Goal: Information Seeking & Learning: Learn about a topic

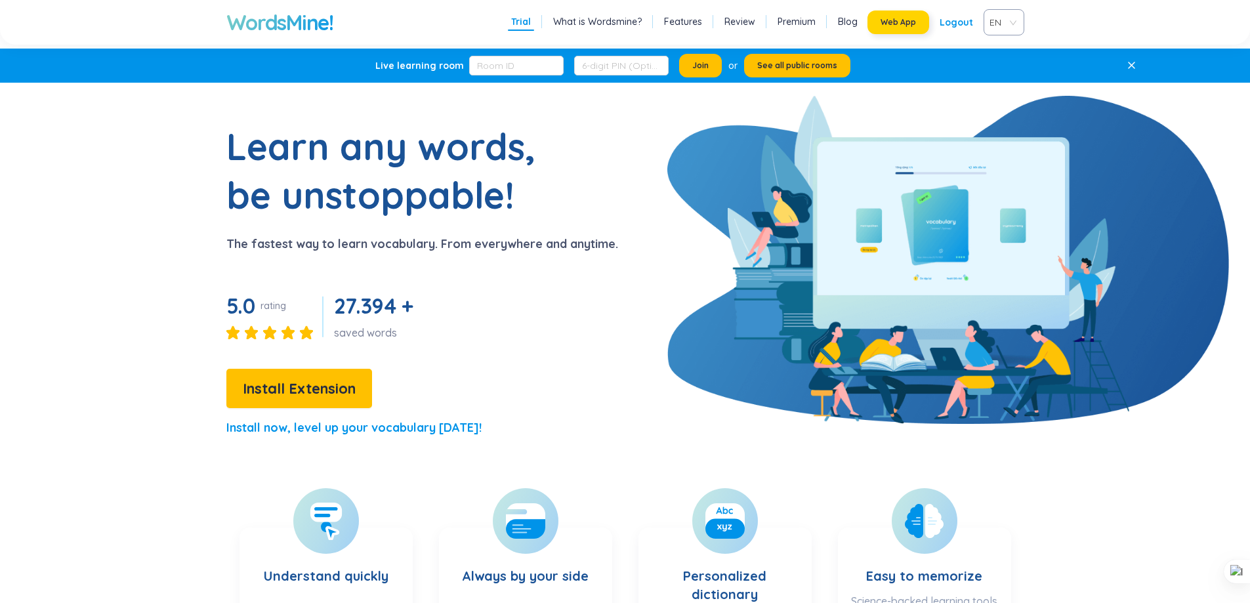
click at [890, 24] on span "Web App" at bounding box center [898, 22] width 35 height 11
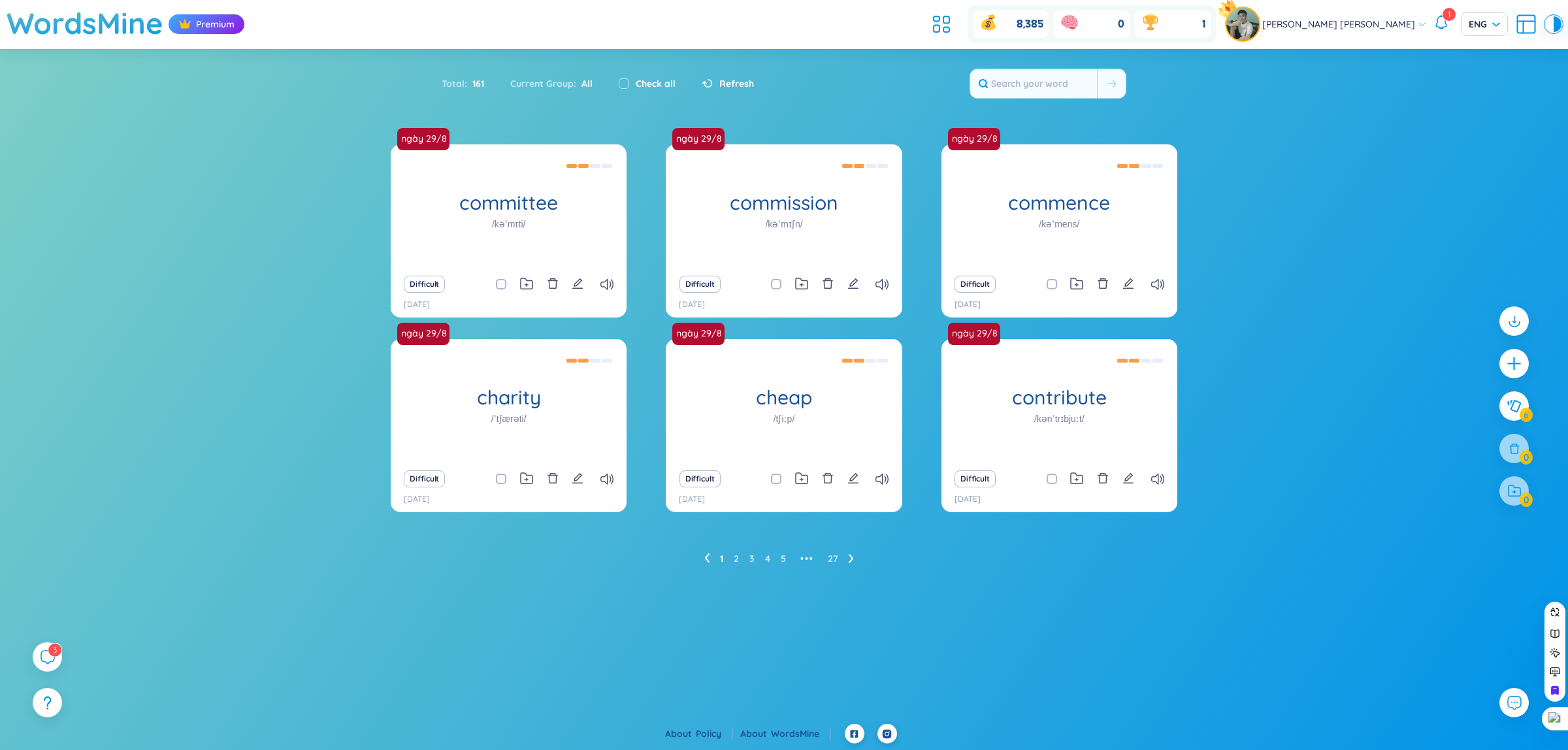
click at [1443, 22] on icon at bounding box center [1442, 22] width 16 height 16
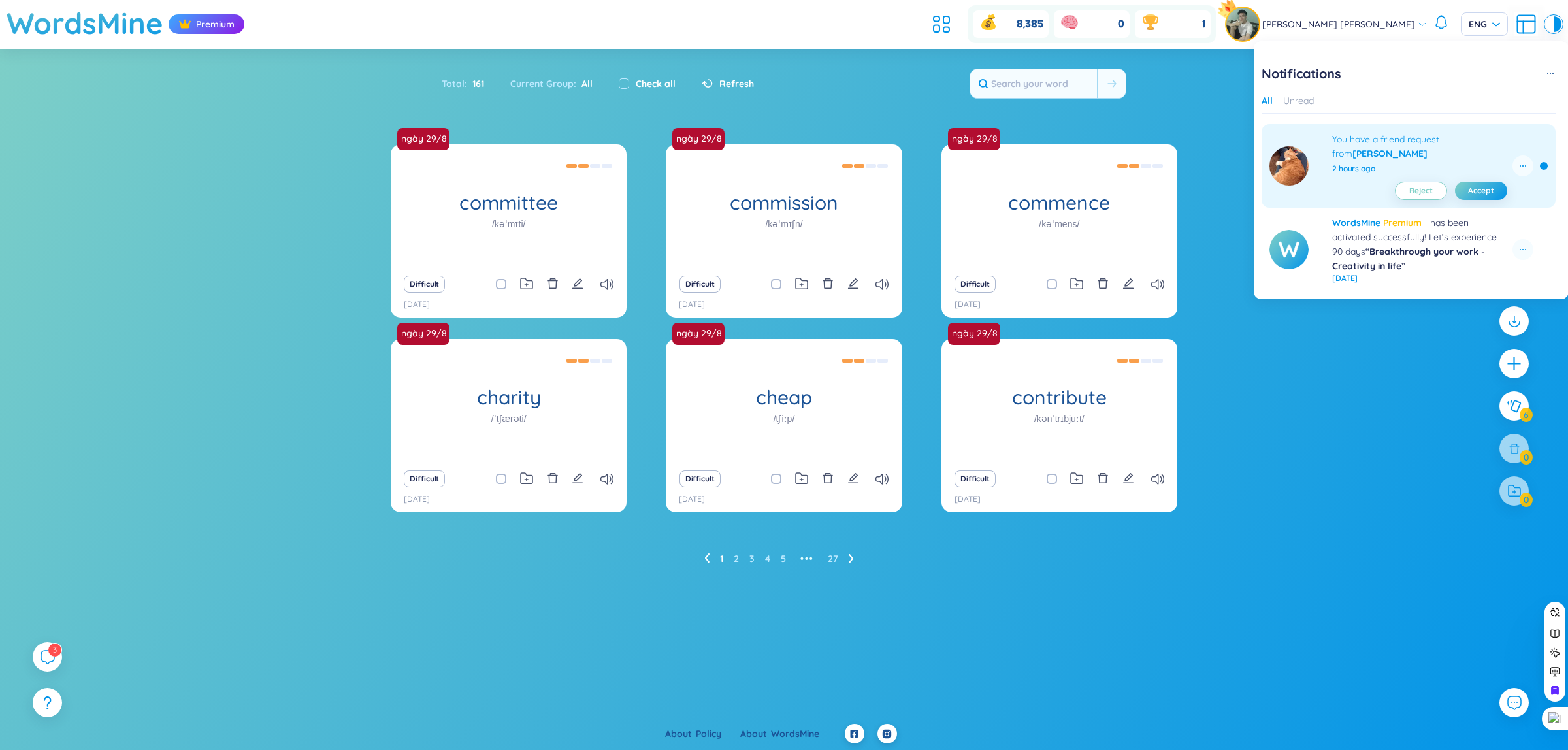
click at [1452, 151] on div "You have a friend request from [PERSON_NAME]" at bounding box center [1420, 146] width 175 height 29
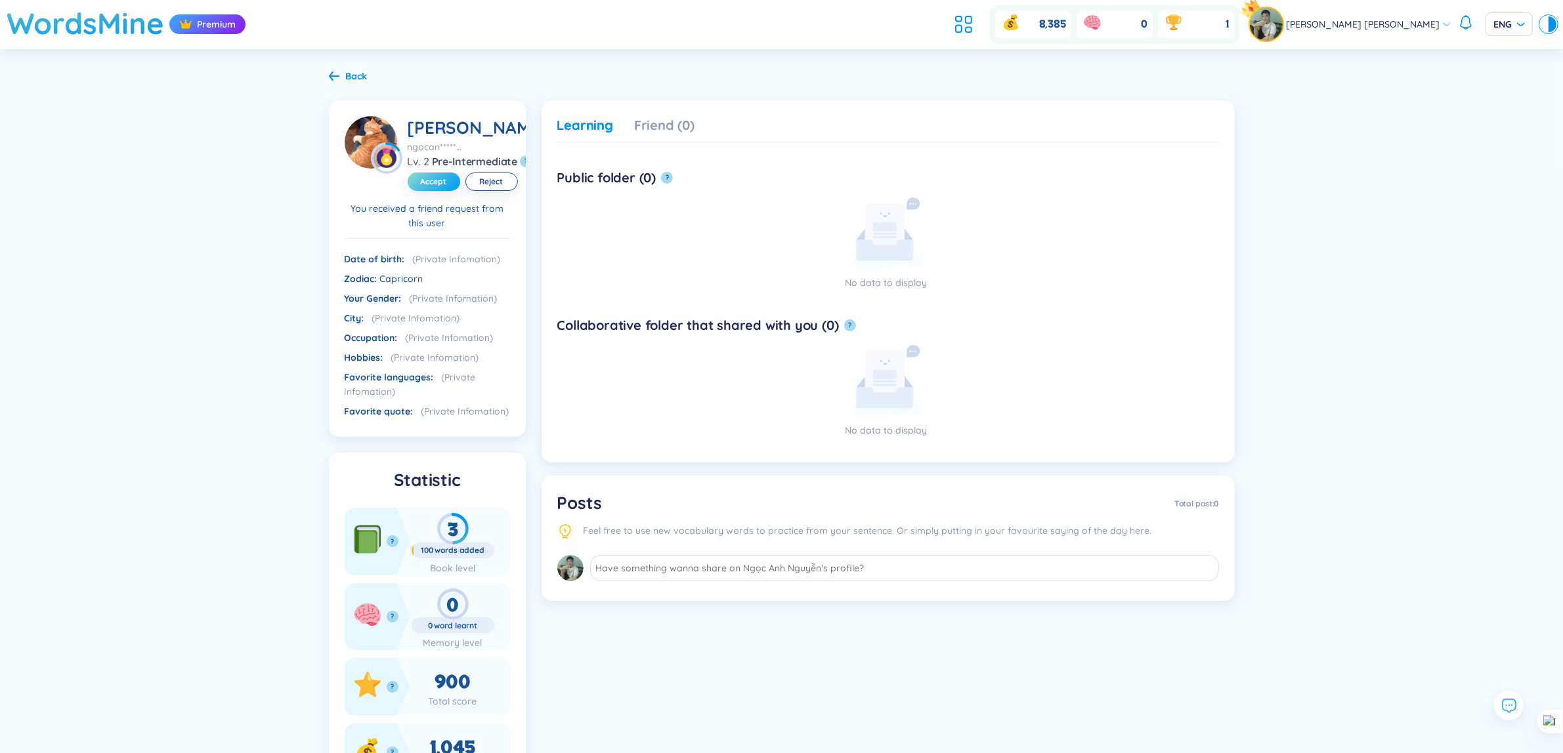
click at [422, 187] on span "Accept" at bounding box center [434, 182] width 26 height 11
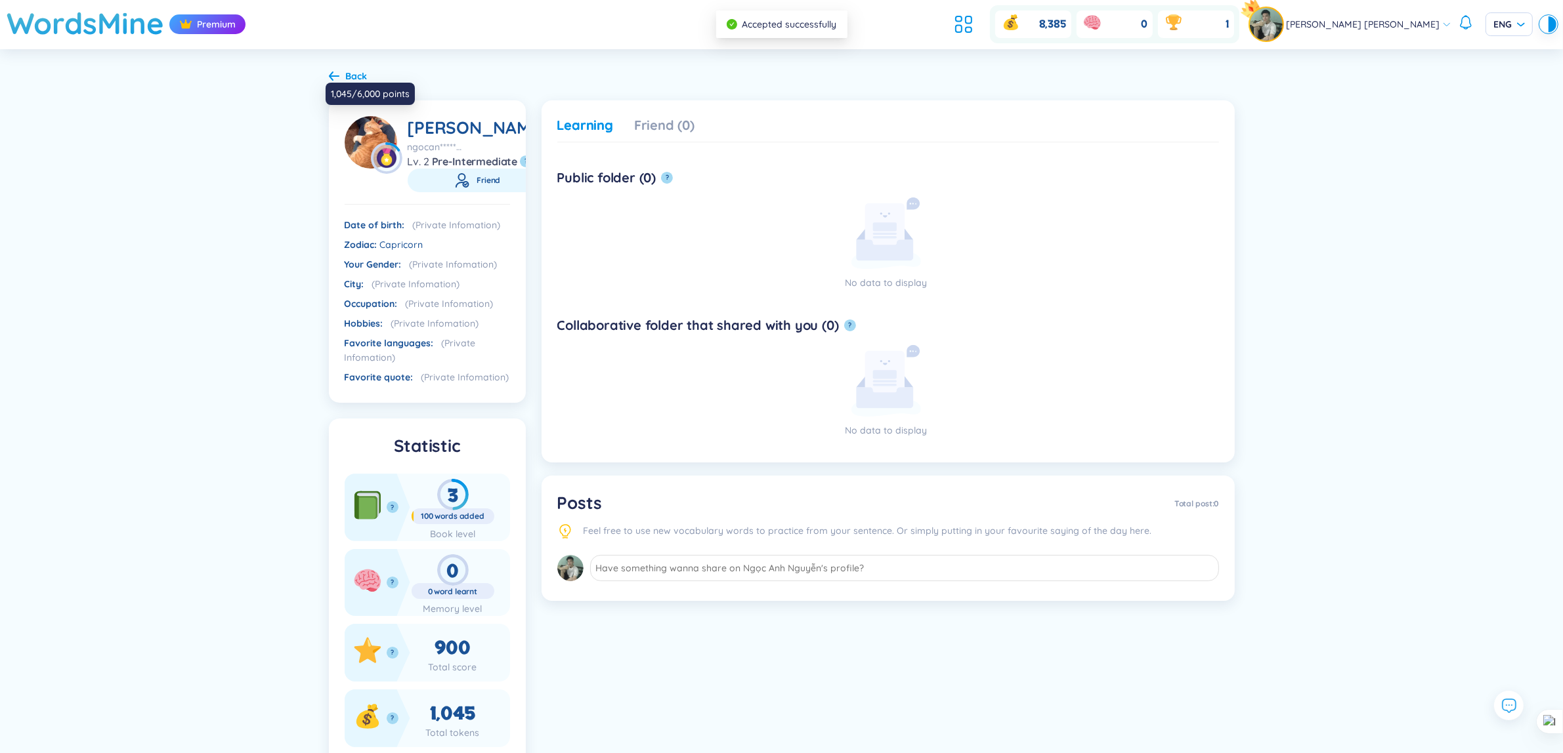
click at [385, 153] on img at bounding box center [387, 158] width 32 height 32
click at [373, 137] on img at bounding box center [371, 142] width 53 height 53
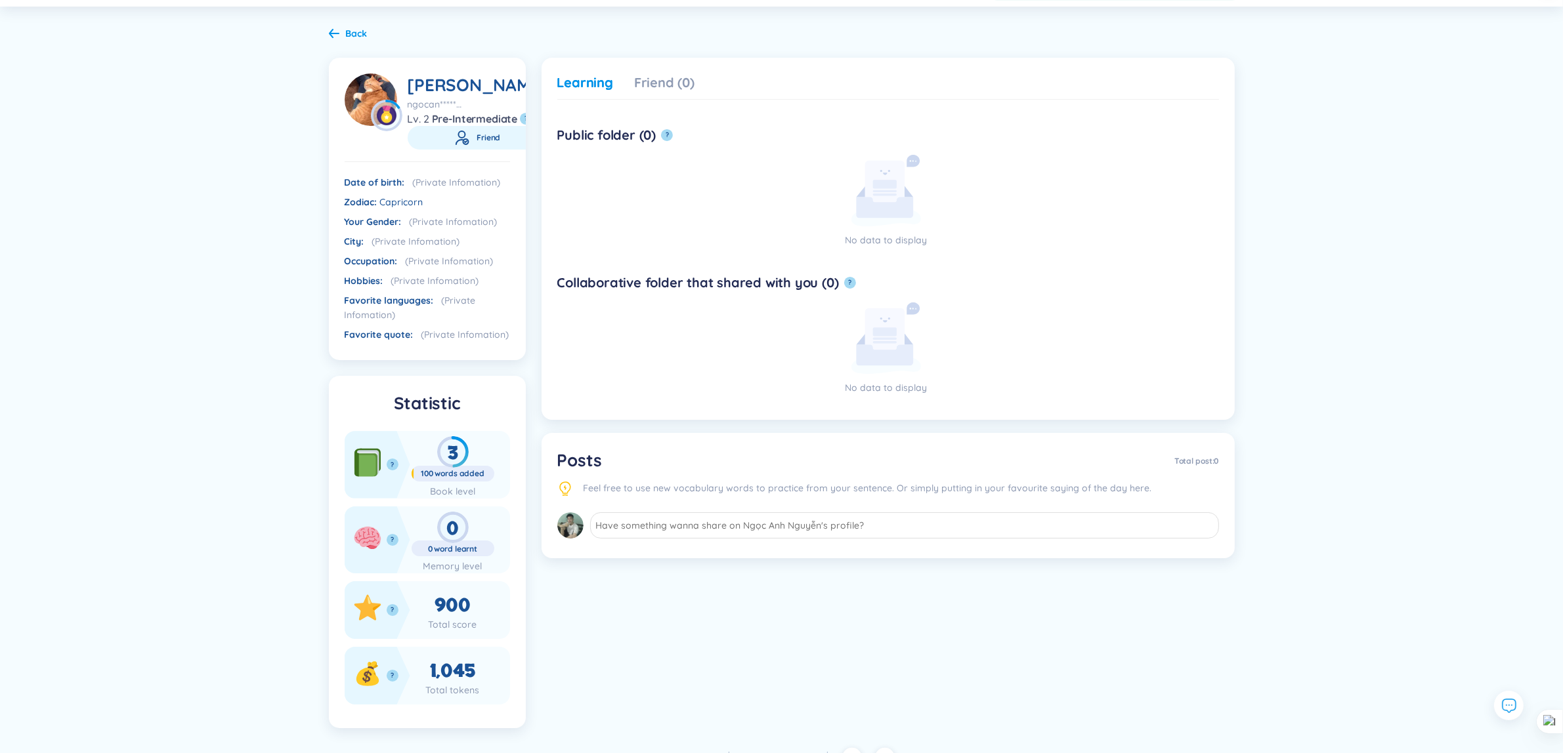
scroll to position [102, 0]
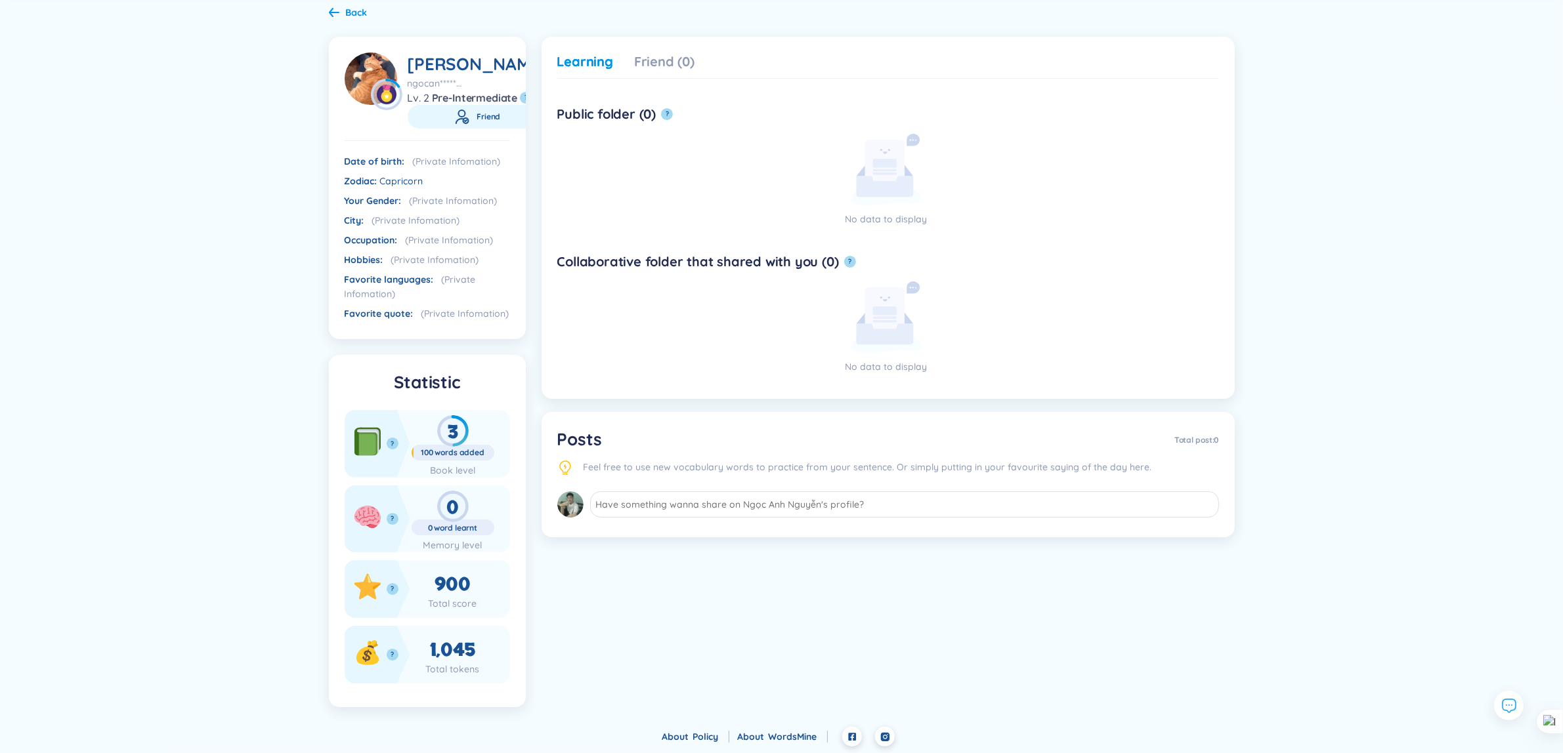
click at [446, 592] on span "900" at bounding box center [452, 584] width 35 height 25
click at [452, 435] on div "3" at bounding box center [453, 431] width 83 height 32
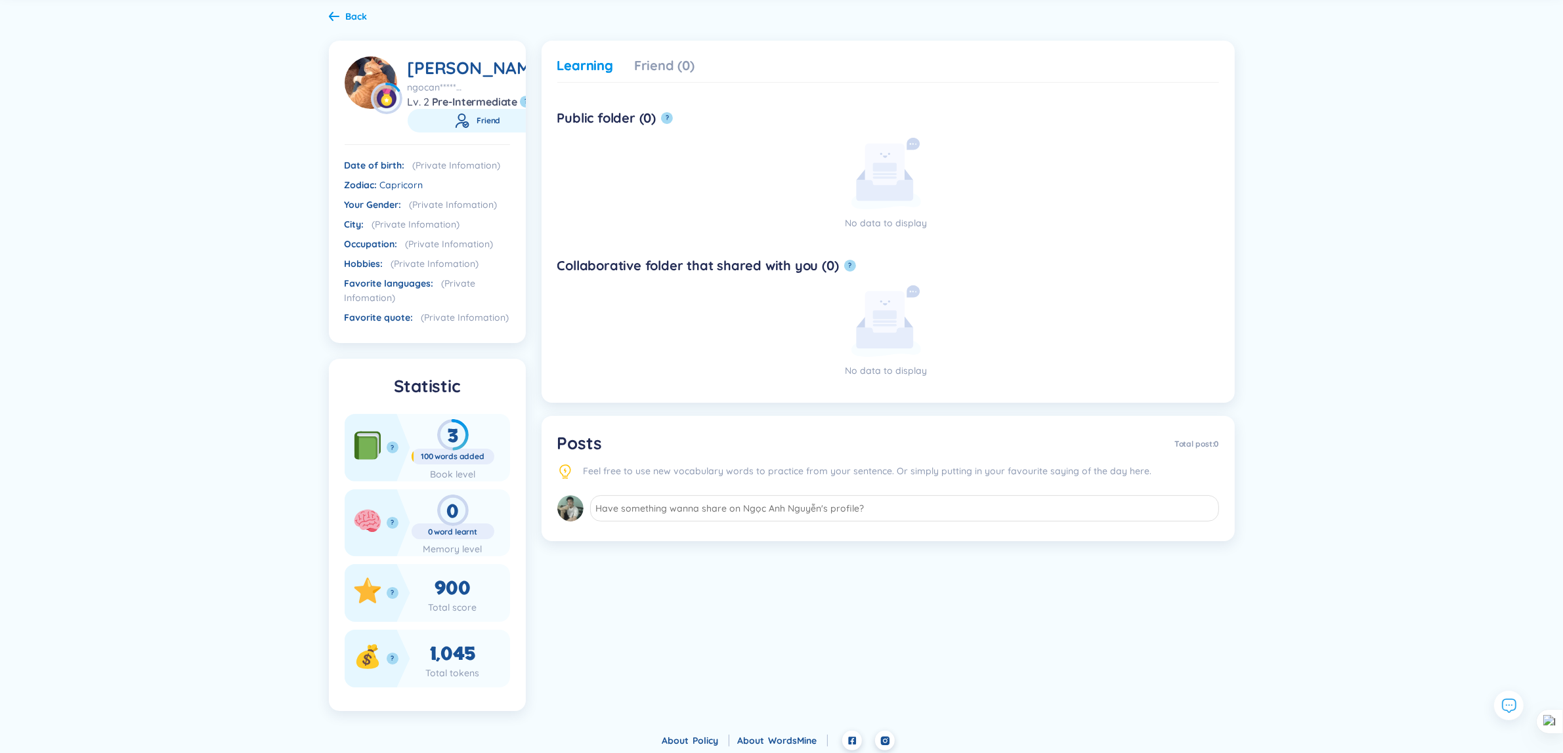
scroll to position [0, 0]
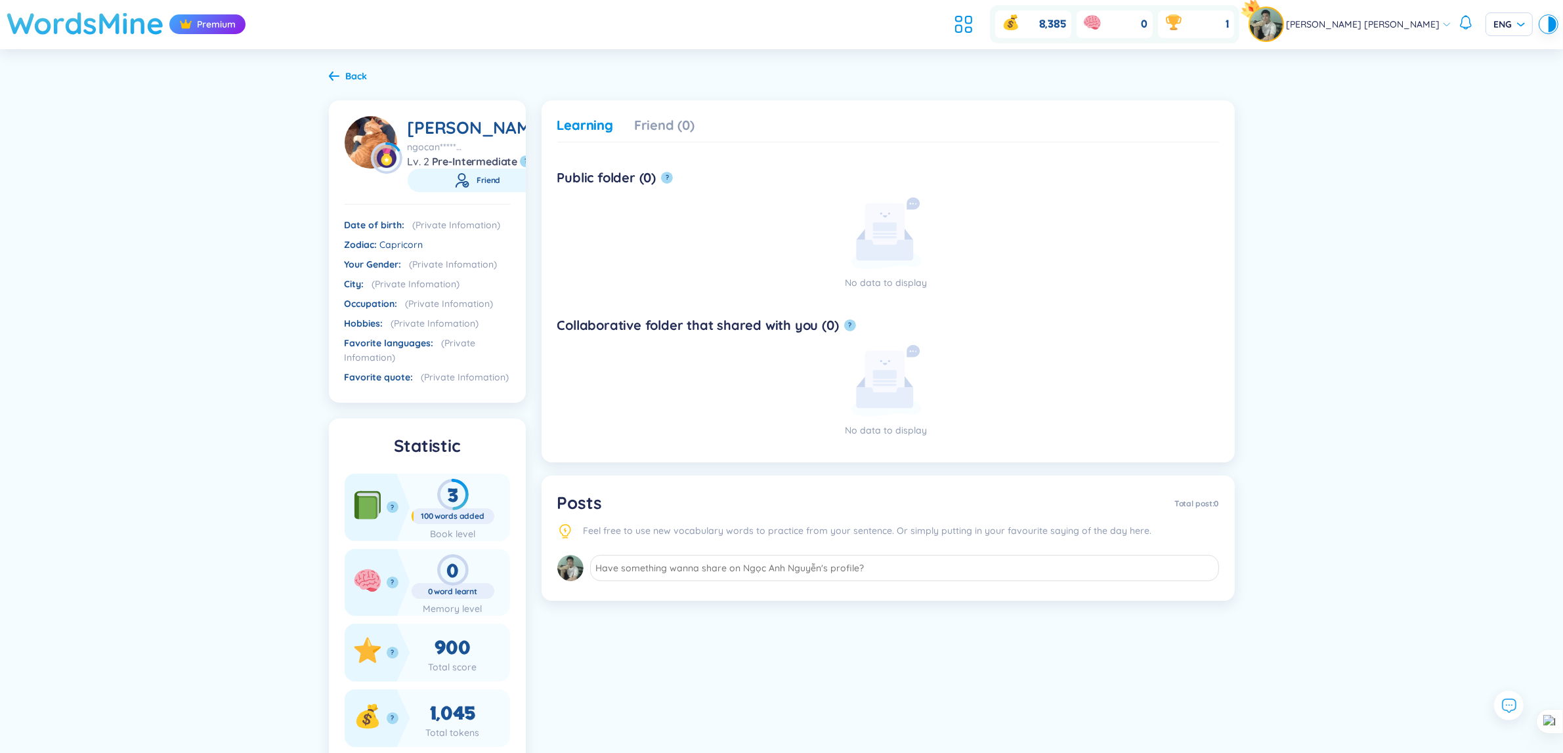
click at [96, 28] on h1 "WordsMine" at bounding box center [86, 23] width 158 height 47
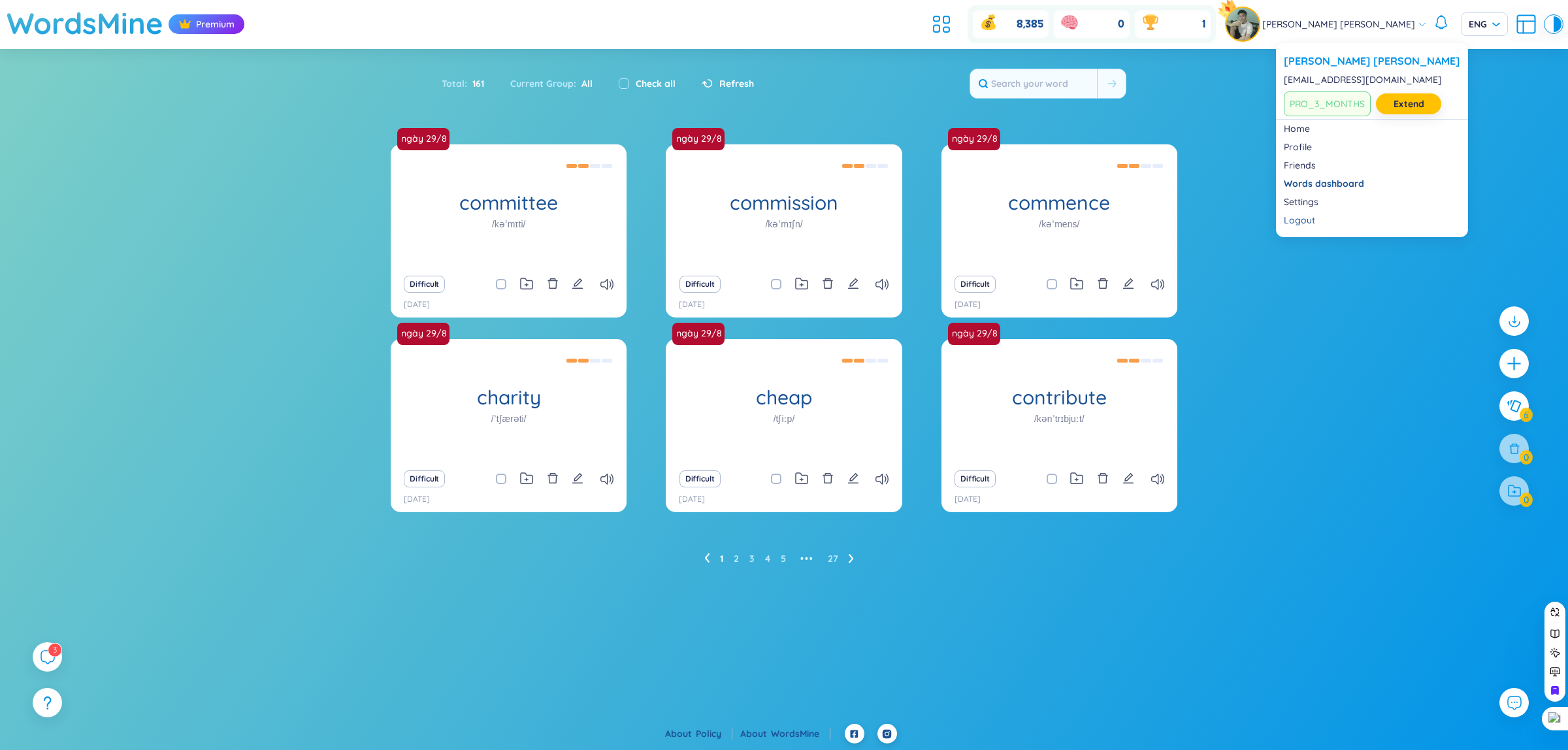
click at [1259, 17] on img at bounding box center [1242, 24] width 33 height 33
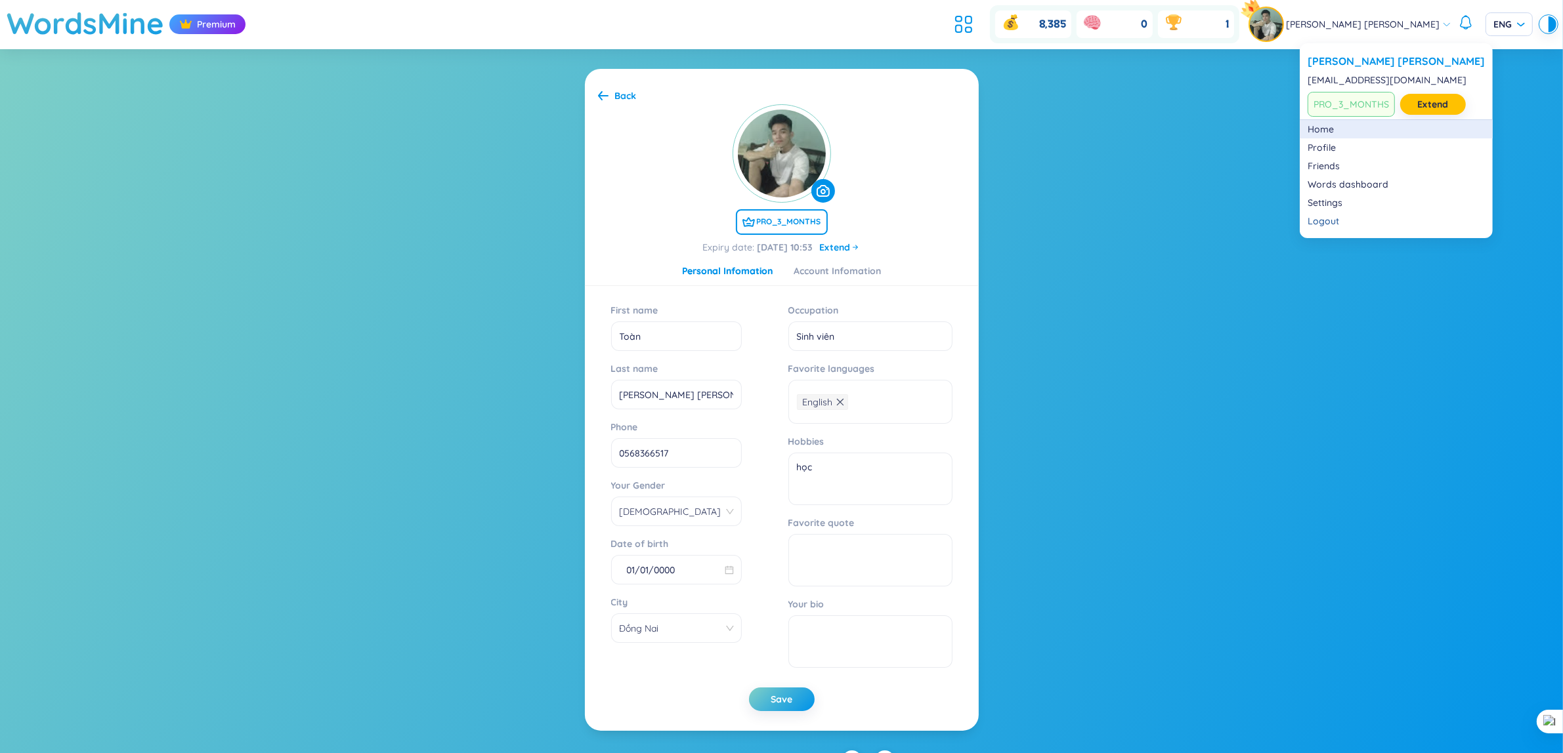
click at [1336, 132] on link "Home" at bounding box center [1395, 129] width 177 height 13
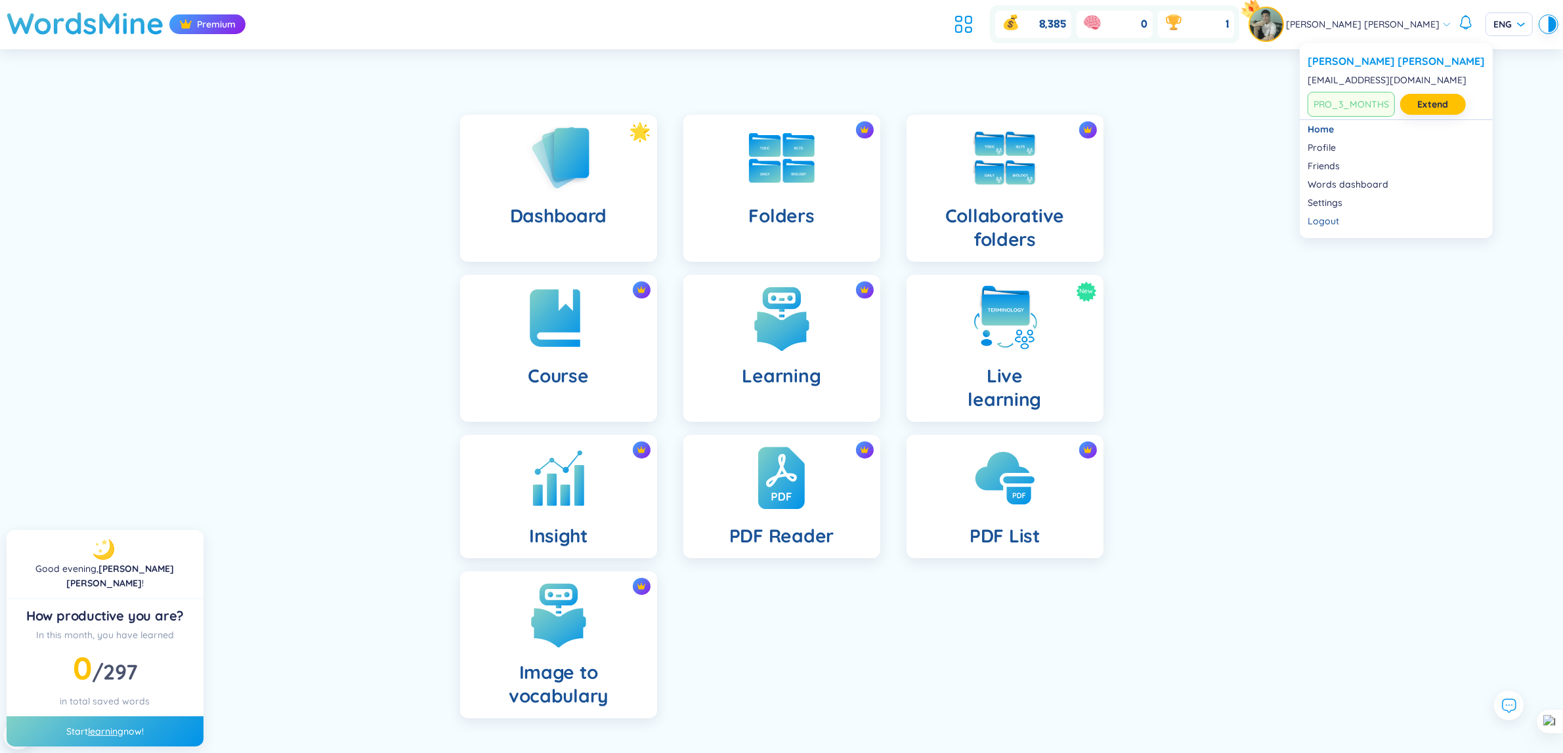
click at [1338, 51] on li "[PERSON_NAME] [PERSON_NAME] [EMAIL_ADDRESS][DOMAIN_NAME] PRO_3_MONTHS Extend" at bounding box center [1396, 85] width 193 height 69
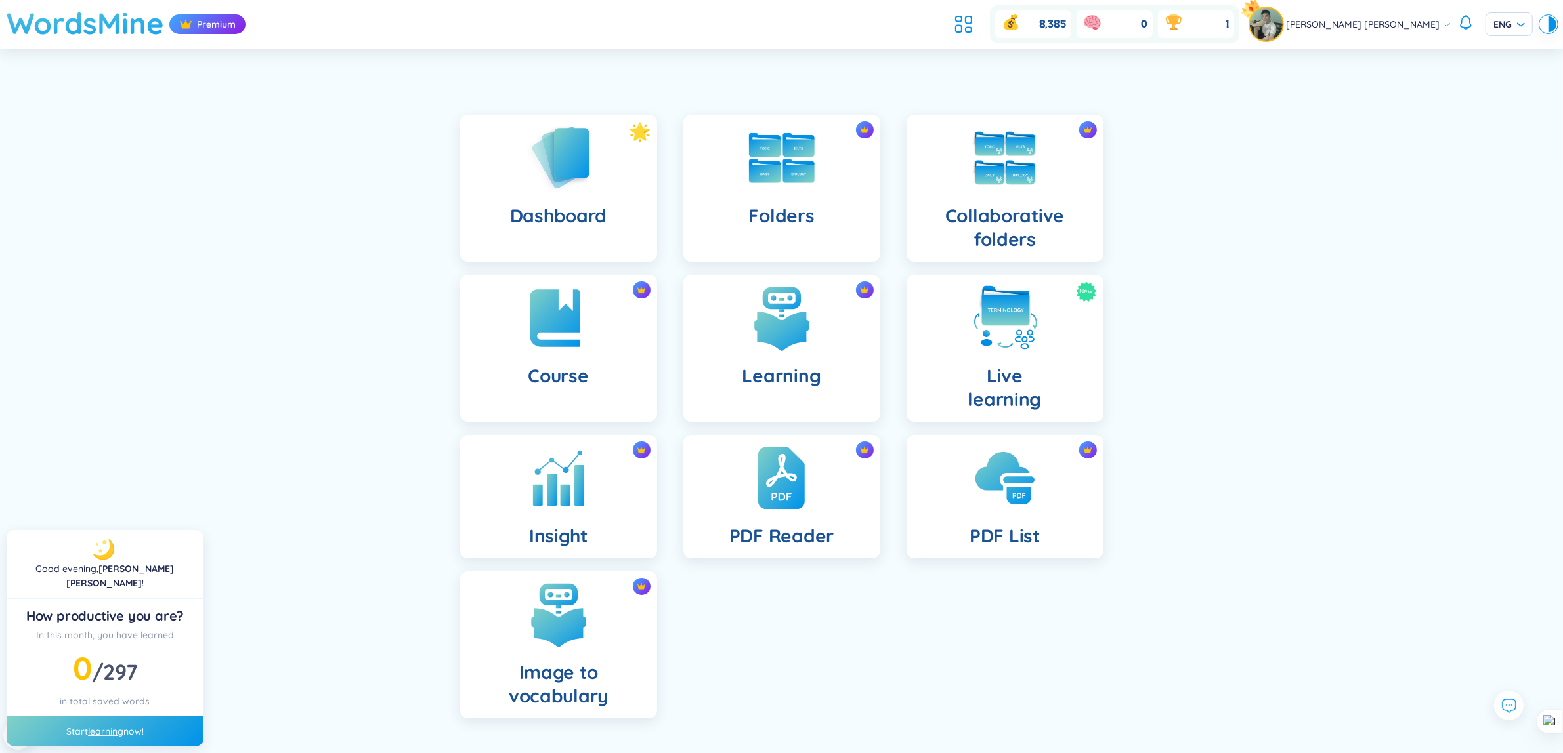
click at [142, 16] on h1 "WordsMine" at bounding box center [86, 23] width 158 height 47
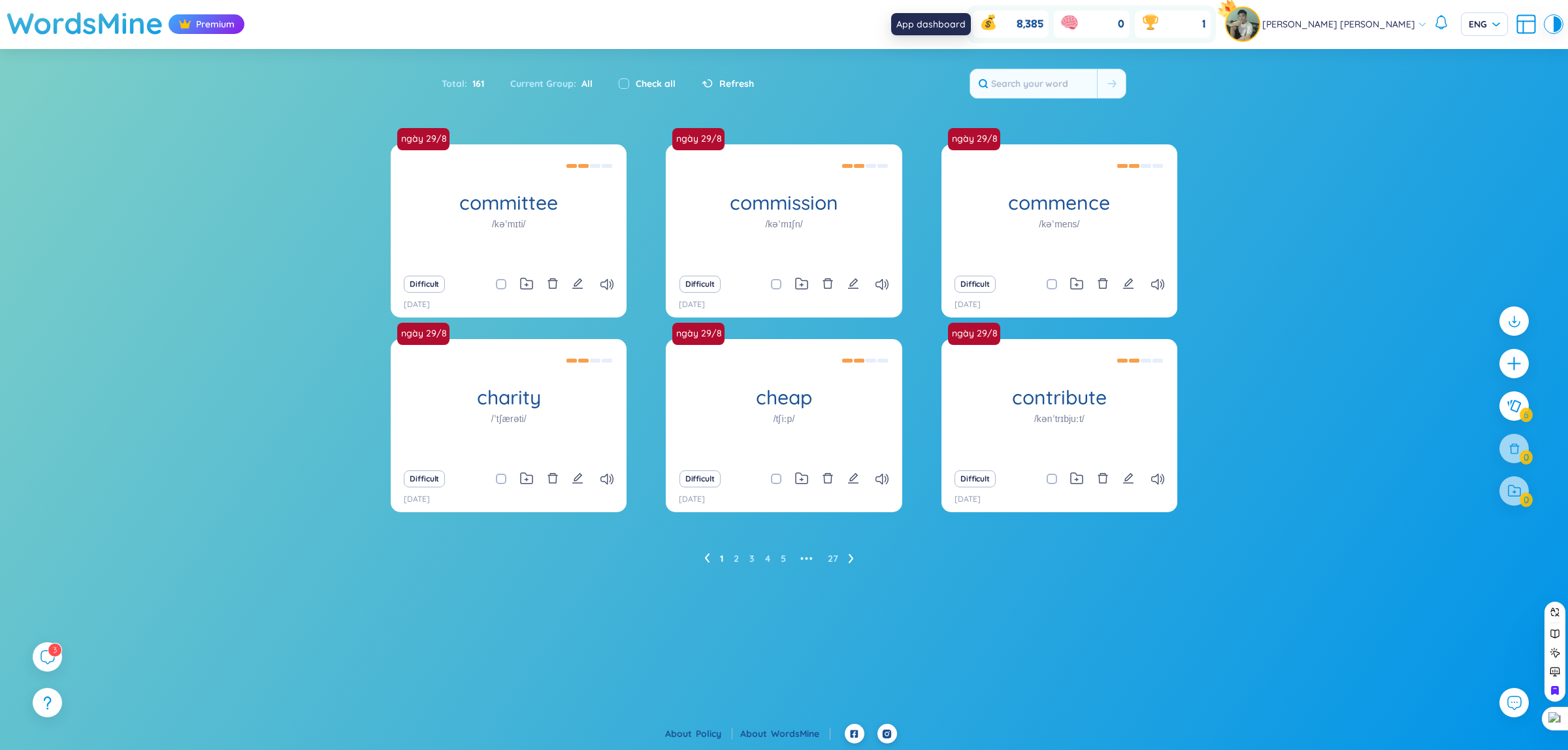
click at [954, 23] on icon at bounding box center [942, 24] width 24 height 24
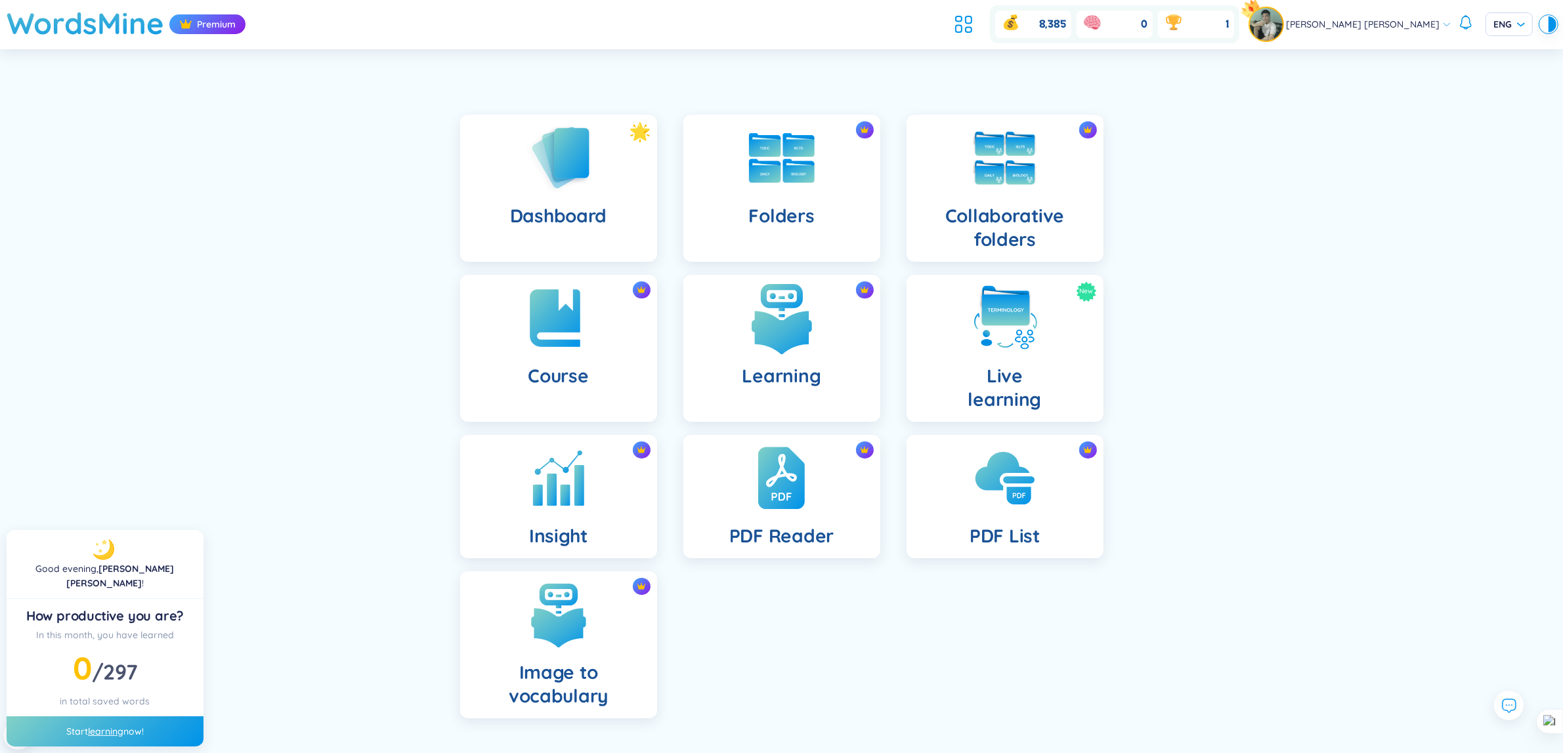
click at [794, 369] on h4 "Learning" at bounding box center [781, 376] width 79 height 24
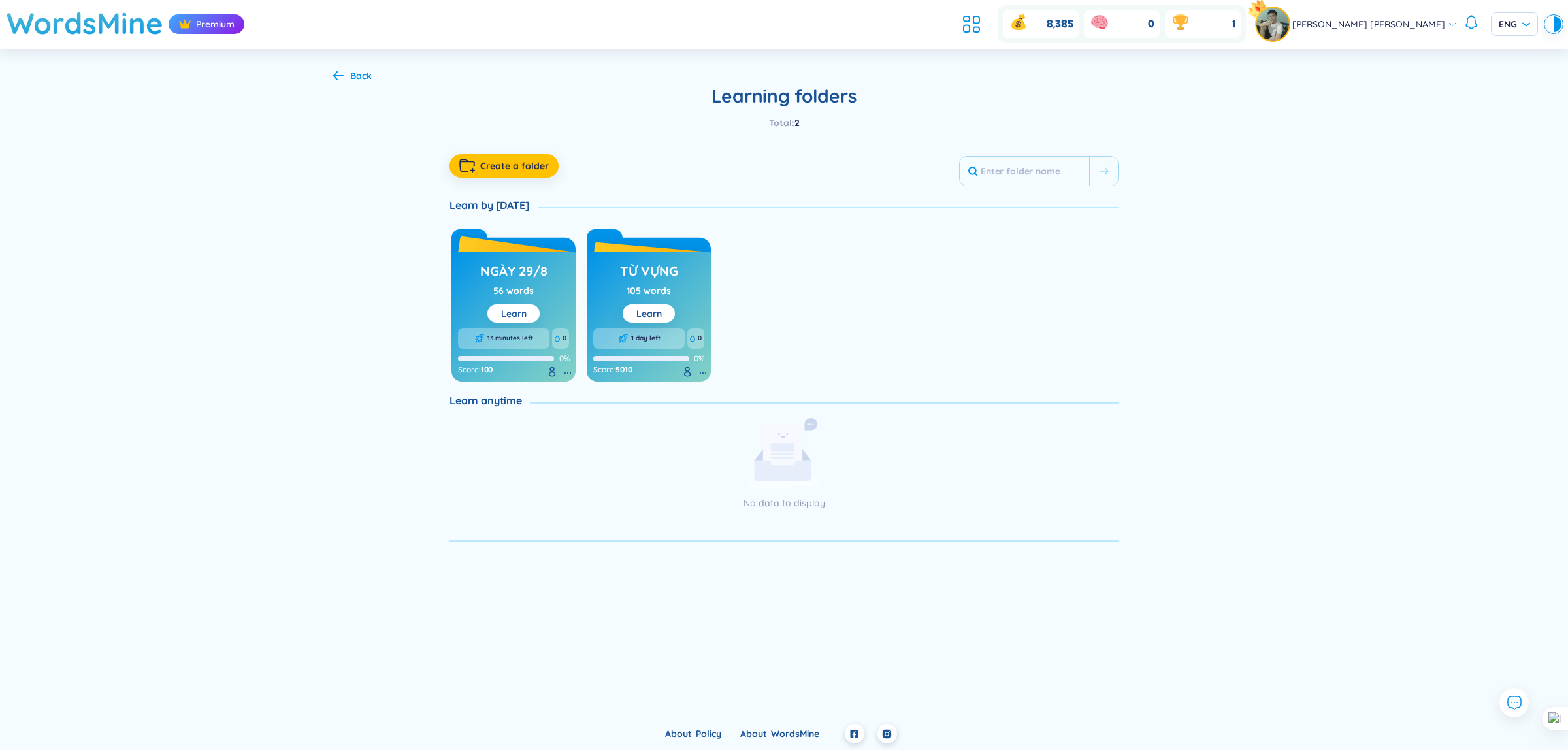
click at [523, 305] on button "Learn" at bounding box center [514, 314] width 53 height 18
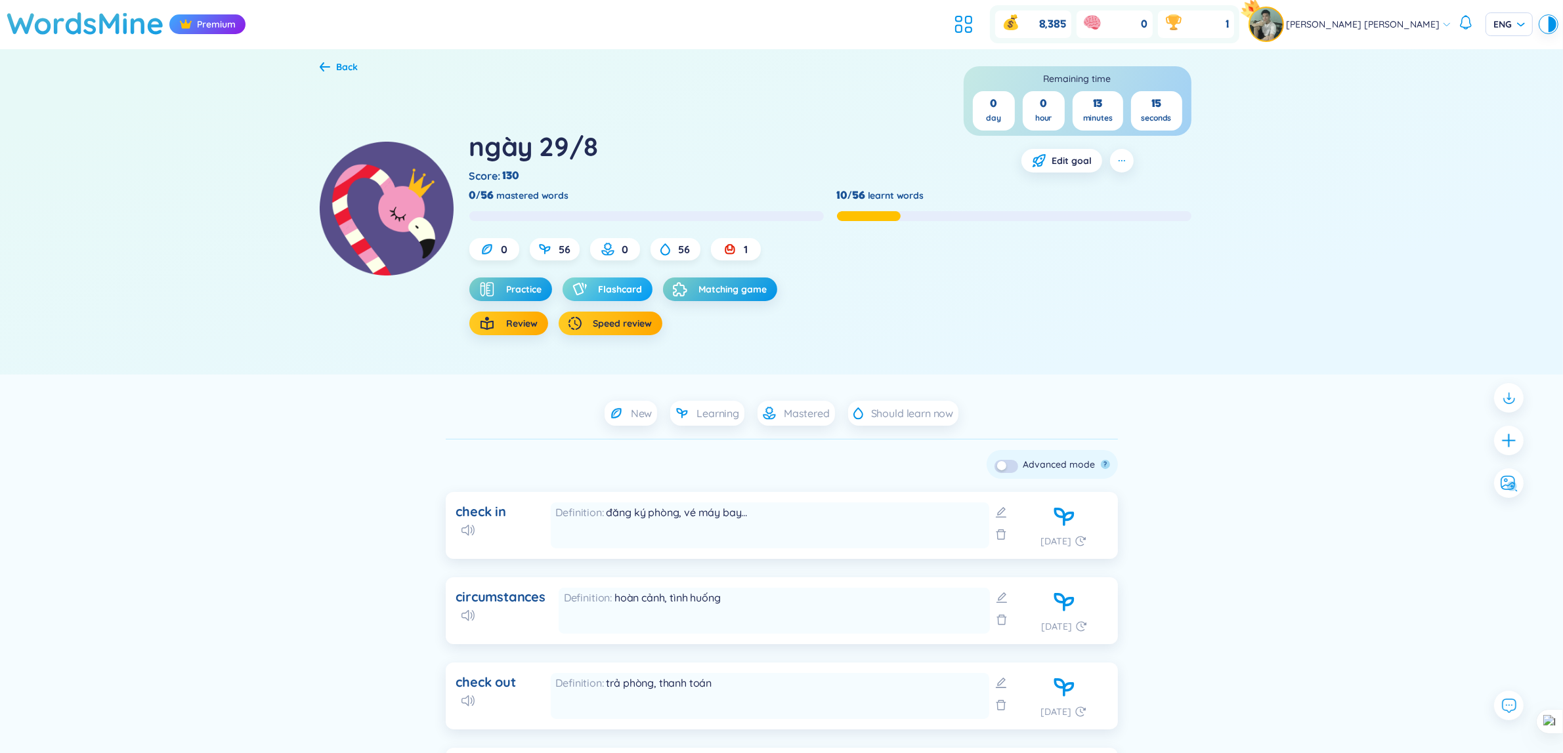
click at [604, 279] on button "Flashcard" at bounding box center [607, 290] width 90 height 24
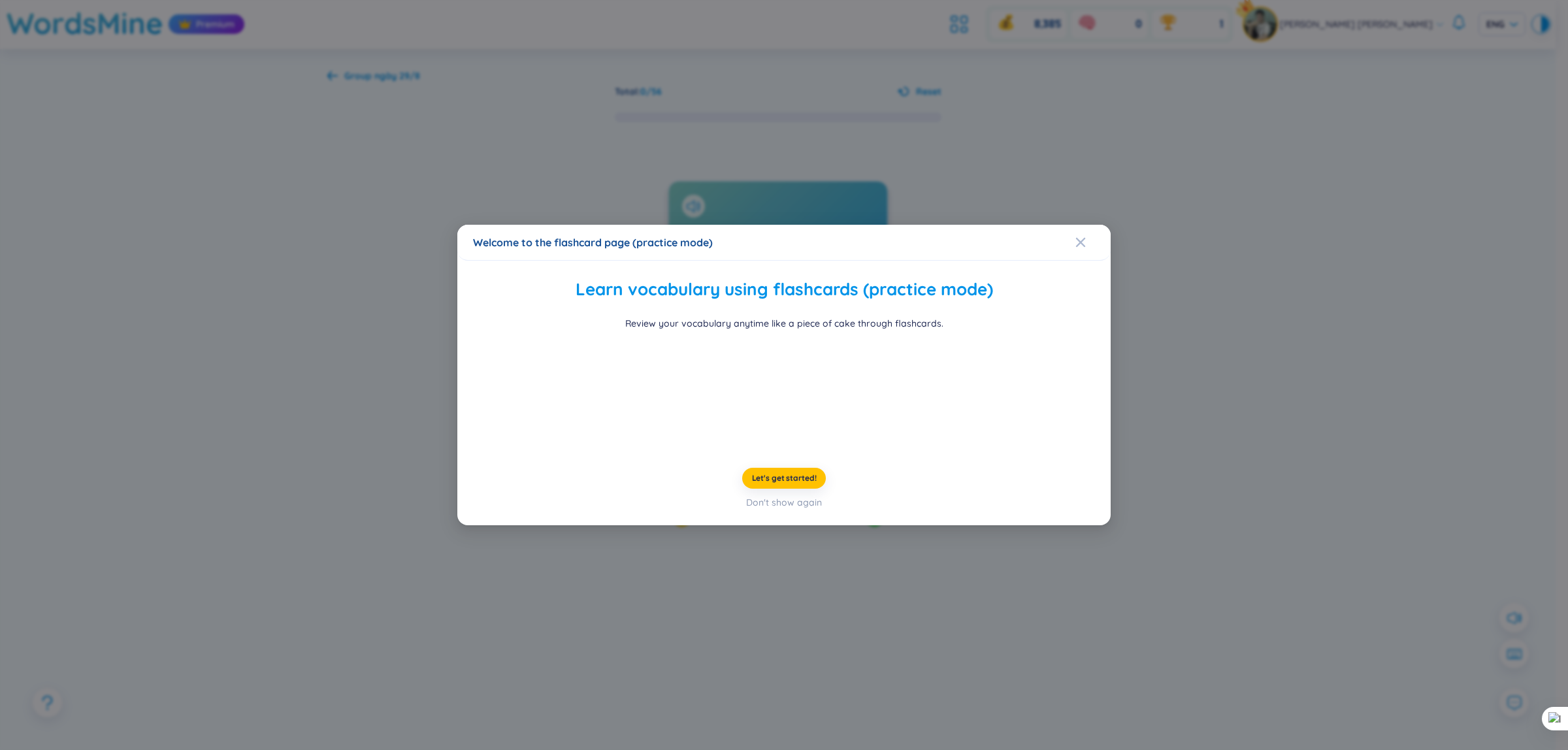
click at [1252, 309] on div "Welcome to the flashcard page (practice mode) Learn vocabulary using flashcards…" at bounding box center [784, 375] width 1568 height 750
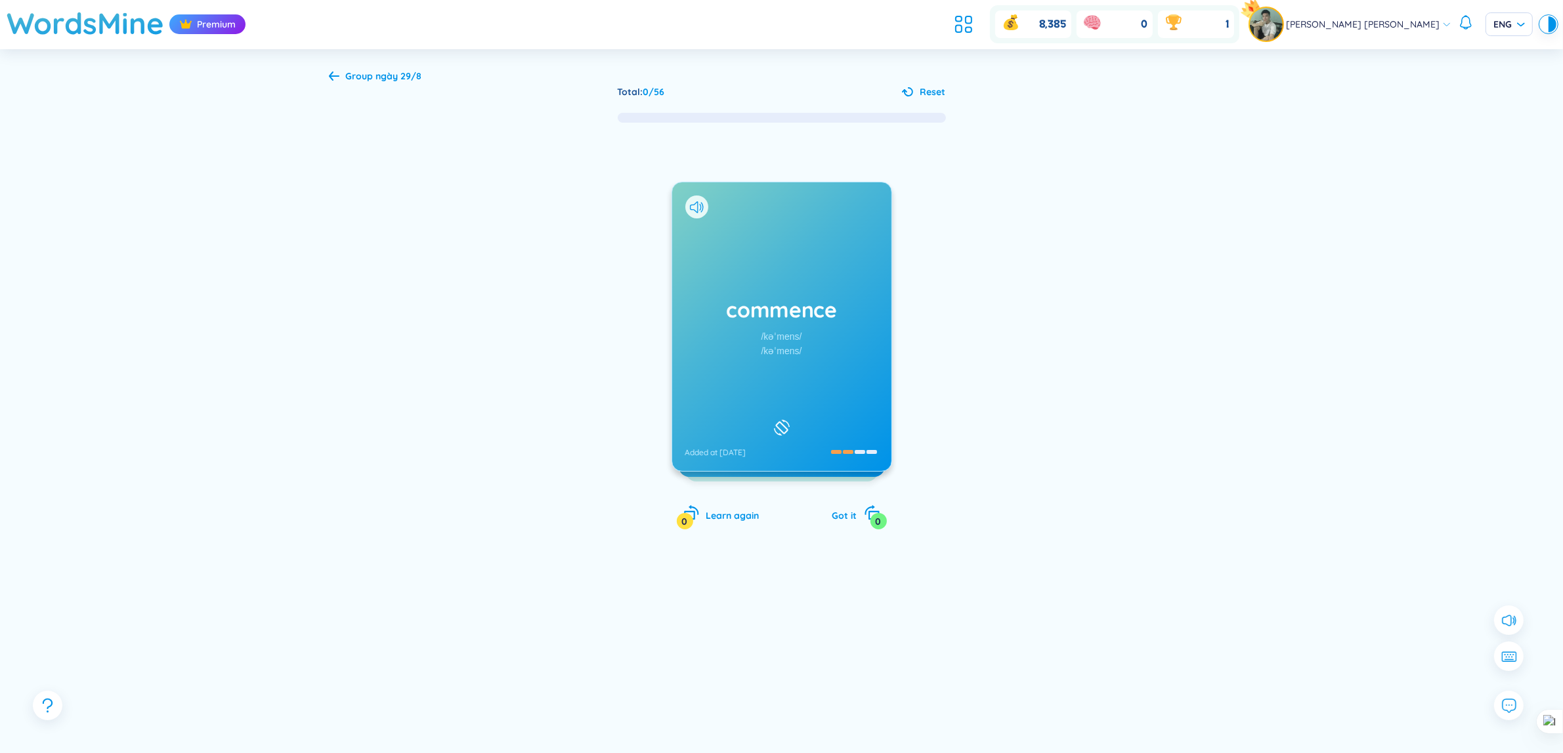
click at [1168, 606] on div "Total : 0 / 56 Reset commence /kəˈmens/ /kəˈmens/ Added at [DATE] bắt đầu, mở đ…" at bounding box center [782, 424] width 906 height 678
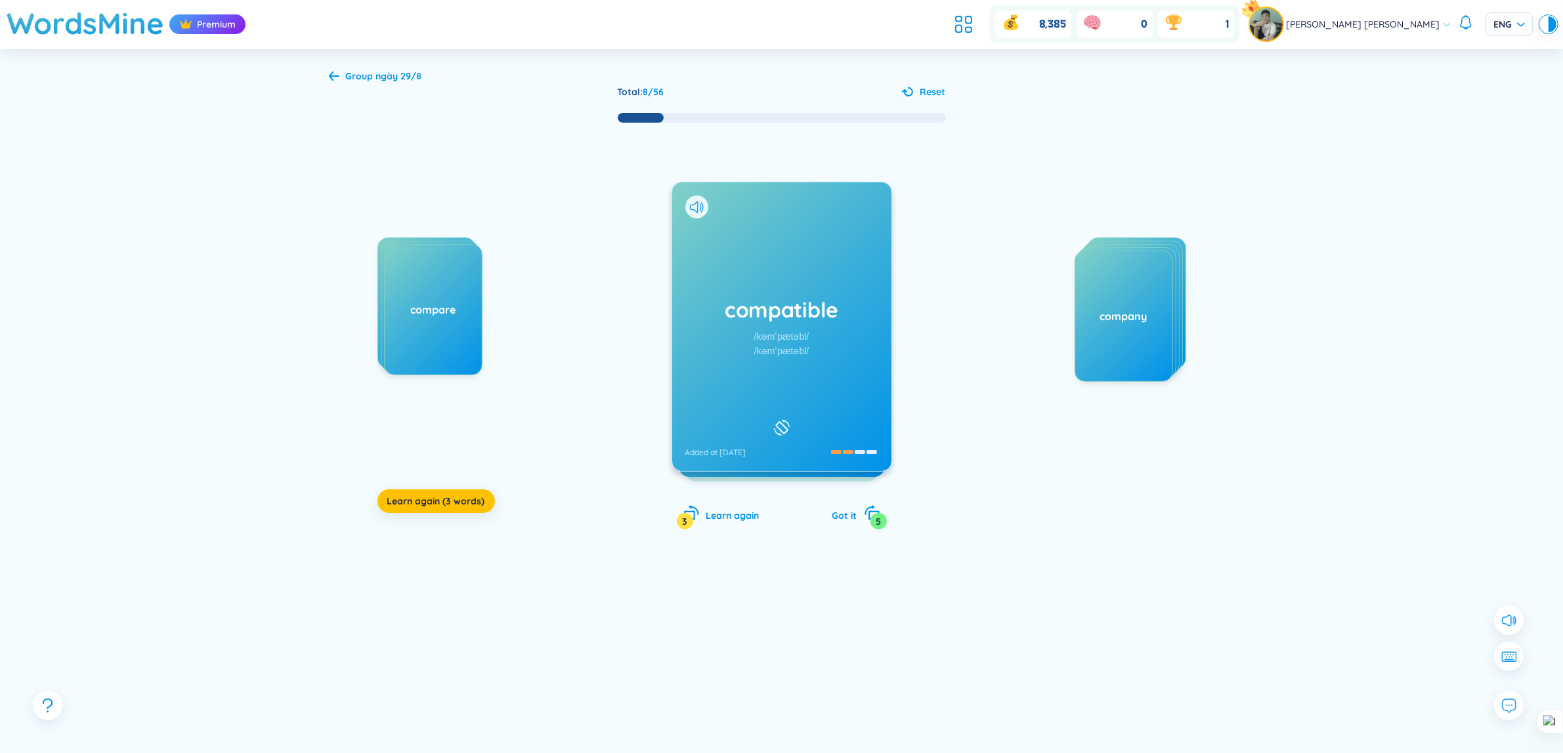
click at [371, 81] on div "Group ngày 29/8" at bounding box center [384, 76] width 76 height 14
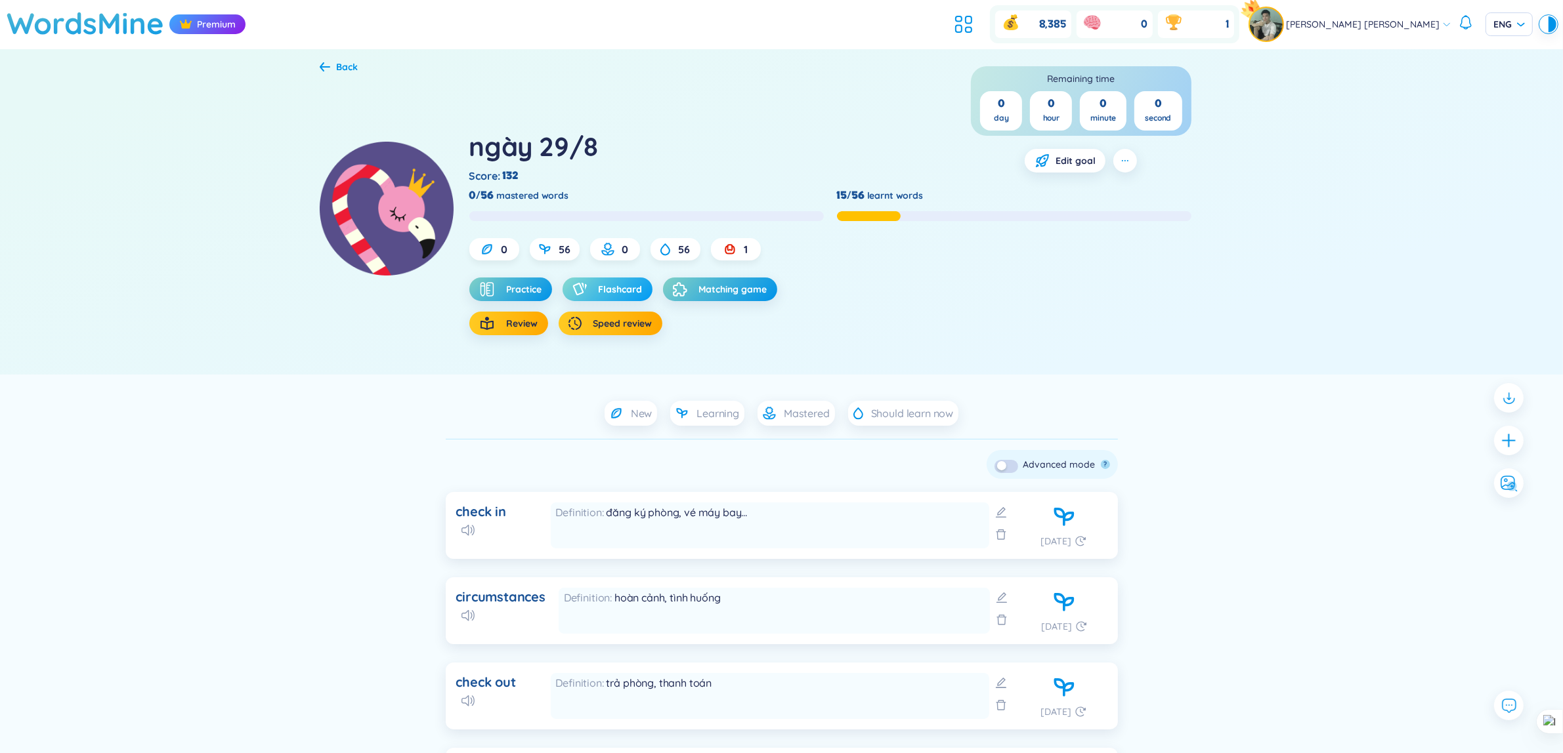
click at [587, 287] on div "button" at bounding box center [582, 289] width 20 height 13
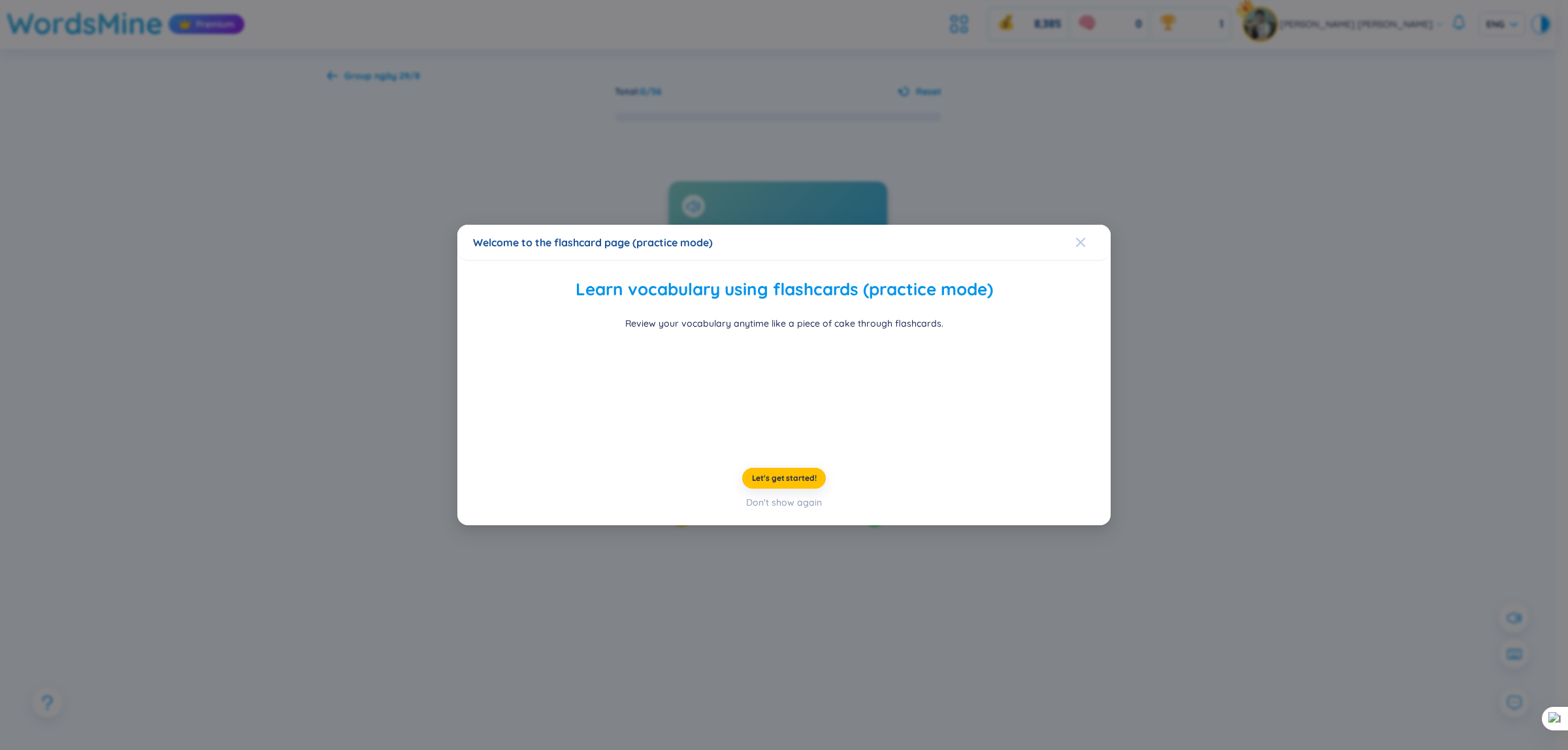
click at [1092, 225] on span "Close" at bounding box center [1092, 242] width 35 height 35
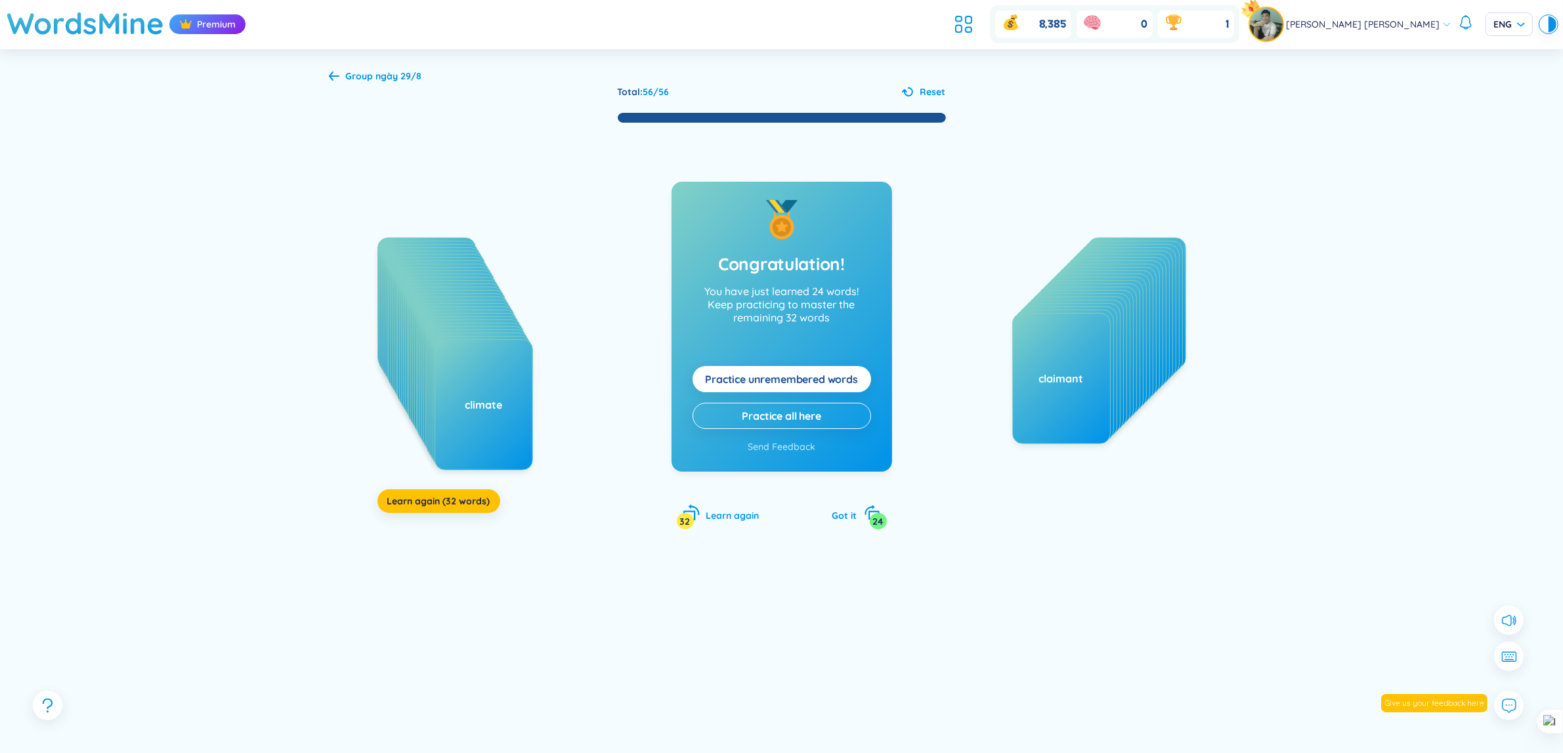
click at [724, 523] on div "Learn again 32" at bounding box center [721, 514] width 76 height 18
click at [723, 519] on span "Learn again" at bounding box center [732, 516] width 53 height 12
click at [468, 503] on span "Learn again (32 words)" at bounding box center [438, 501] width 103 height 13
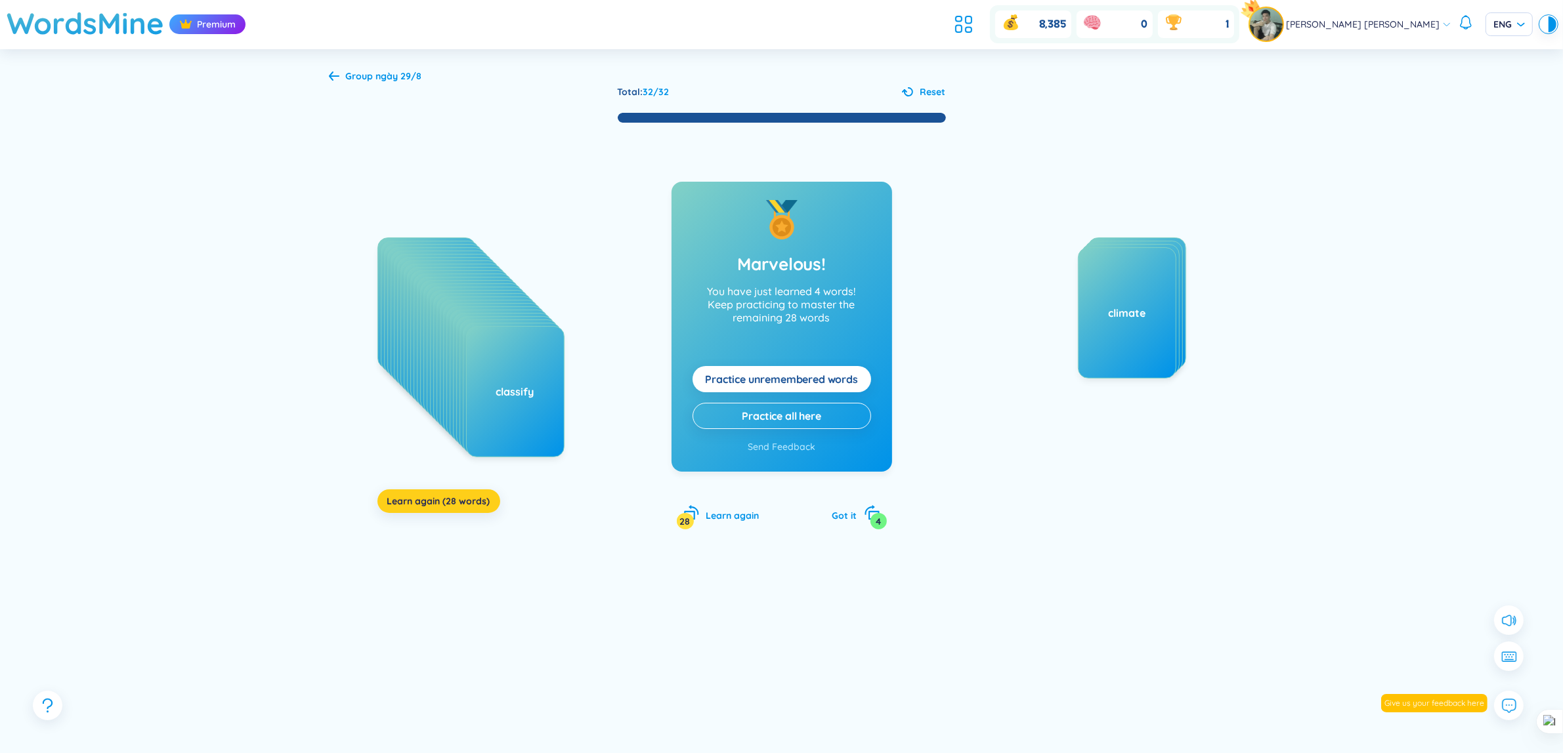
click at [445, 508] on span "Learn again (28 words)" at bounding box center [438, 501] width 103 height 13
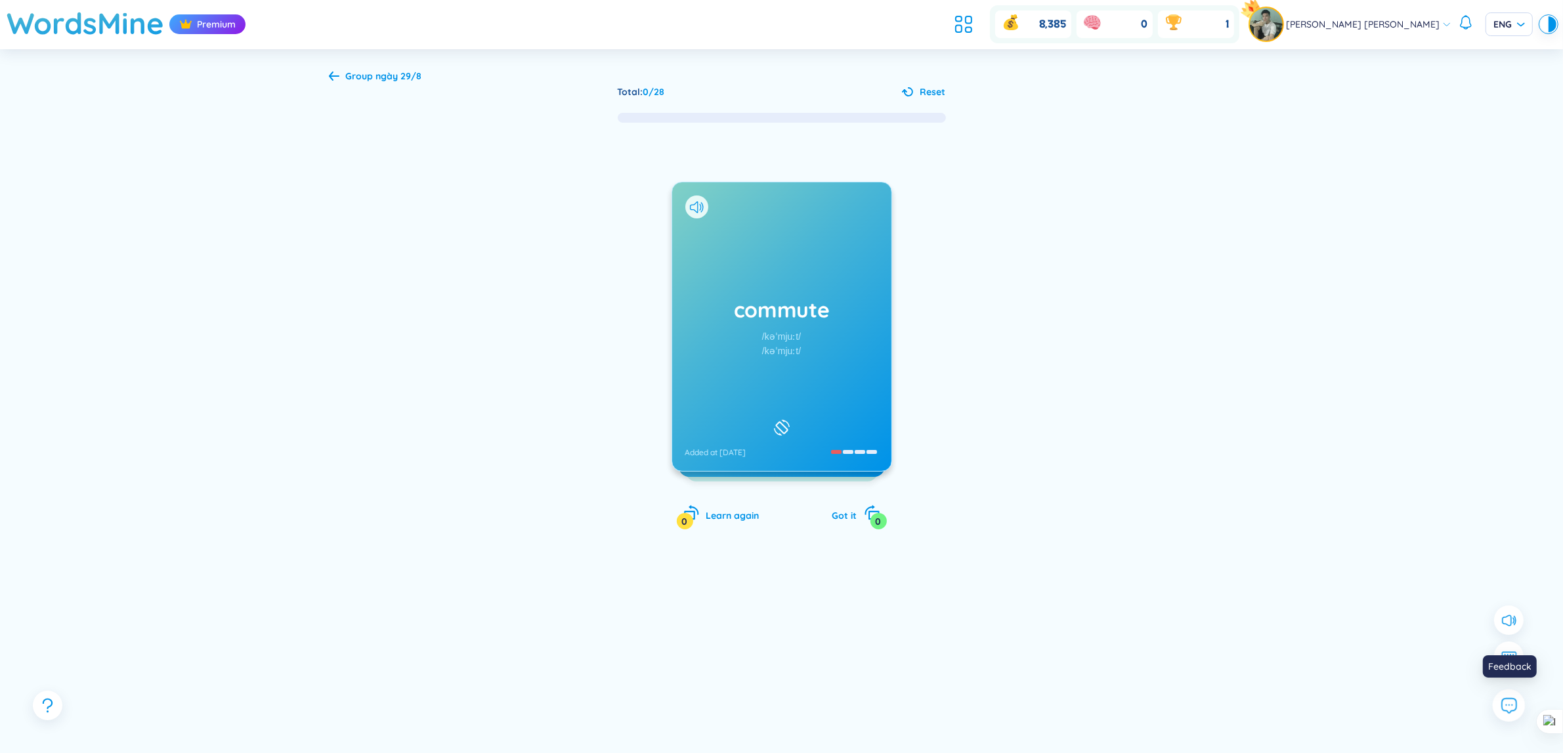
click at [1508, 717] on button at bounding box center [1509, 706] width 33 height 33
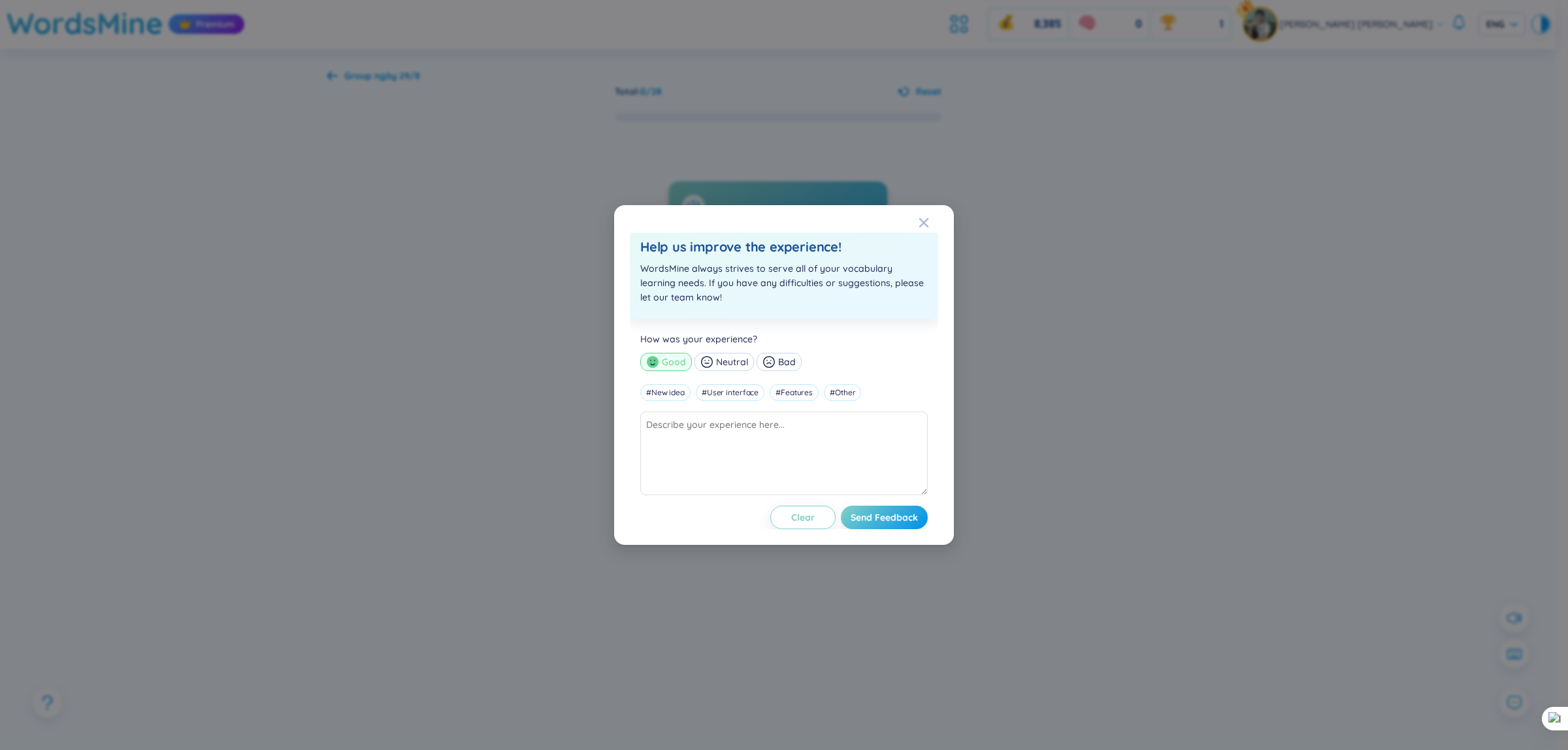
click at [1275, 415] on div "Help us improve the experience! WordsMine always strives to serve all of your v…" at bounding box center [784, 375] width 1568 height 750
